Goal: Task Accomplishment & Management: Manage account settings

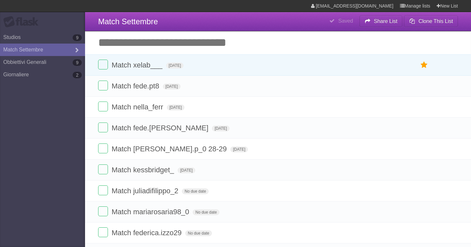
type span "[DATE]"
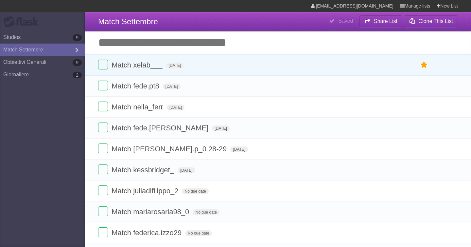
type span "[DATE]"
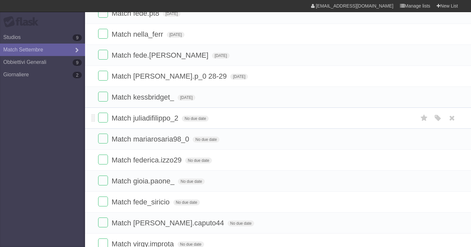
scroll to position [75, 0]
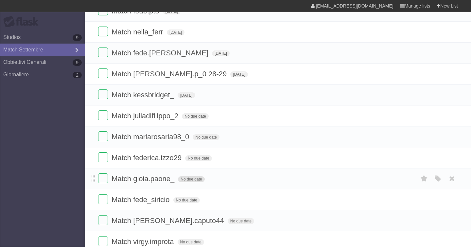
click at [188, 182] on span "No due date" at bounding box center [191, 179] width 26 height 6
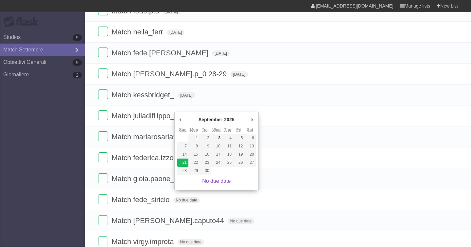
type span "[DATE]"
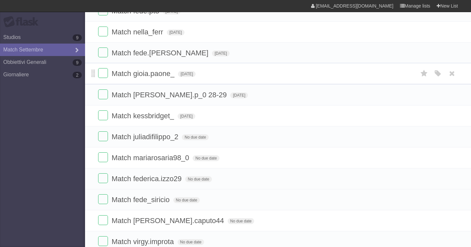
drag, startPoint x: 93, startPoint y: 179, endPoint x: 93, endPoint y: 77, distance: 102.4
